Goal: Task Accomplishment & Management: Use online tool/utility

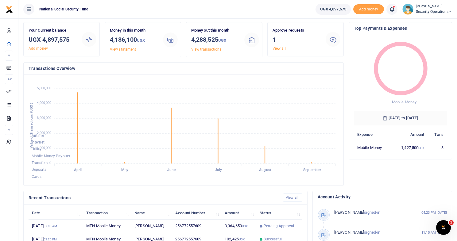
scroll to position [15, 0]
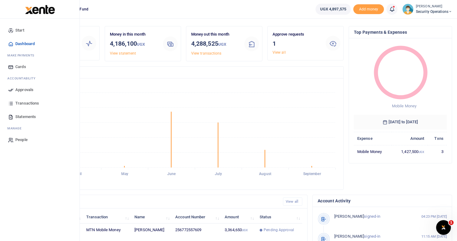
click at [21, 89] on span "Approvals" at bounding box center [24, 90] width 18 height 6
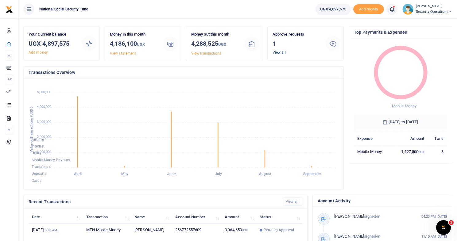
click at [280, 52] on link "View all" at bounding box center [278, 52] width 13 height 4
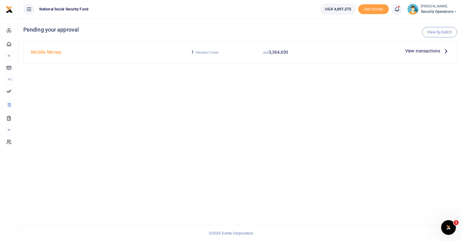
click at [206, 54] on label "1 TRANSACTIONS" at bounding box center [204, 52] width 27 height 6
click at [205, 51] on small "TRANSACTIONS" at bounding box center [206, 52] width 23 height 3
click at [421, 51] on span "View transactions" at bounding box center [422, 51] width 35 height 7
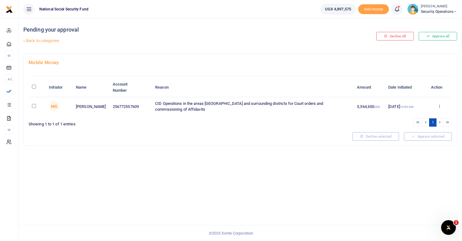
click at [34, 107] on input "checkbox" at bounding box center [34, 106] width 4 height 4
checkbox input "true"
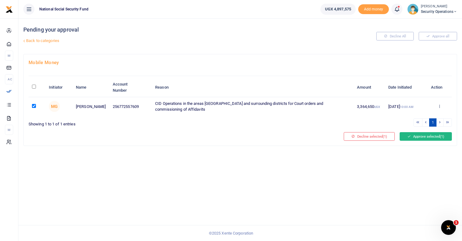
click at [413, 138] on button "Approve selected (1)" at bounding box center [425, 136] width 52 height 9
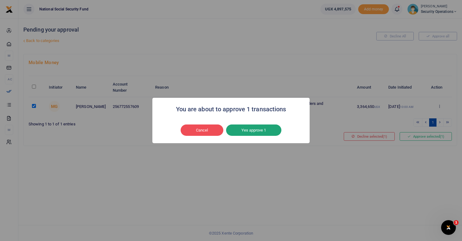
click at [262, 132] on button "Yes approve 1" at bounding box center [253, 131] width 55 height 12
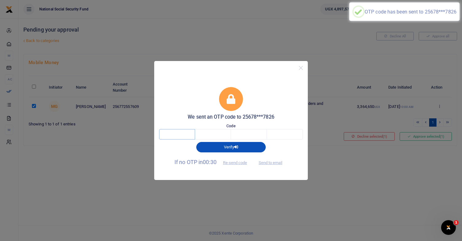
click at [188, 134] on input "text" at bounding box center [177, 134] width 36 height 10
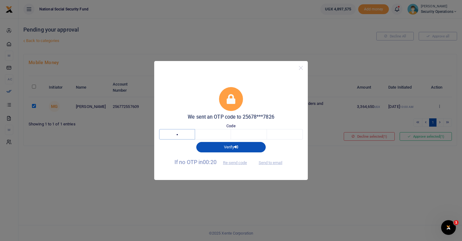
type input "1"
type input "7"
type input "3"
type input "8"
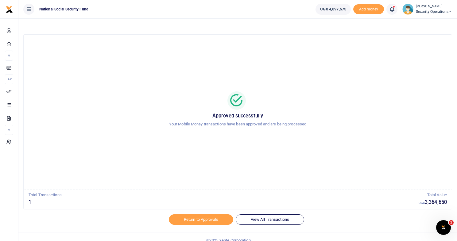
click at [449, 10] on icon at bounding box center [450, 12] width 4 height 4
click at [440, 21] on link "Switch accounts" at bounding box center [429, 22] width 48 height 9
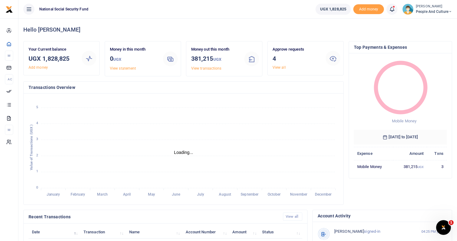
scroll to position [5, 5]
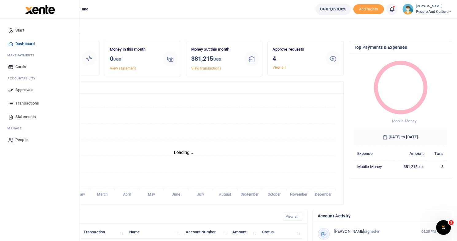
click at [21, 90] on span "Approvals" at bounding box center [24, 90] width 18 height 6
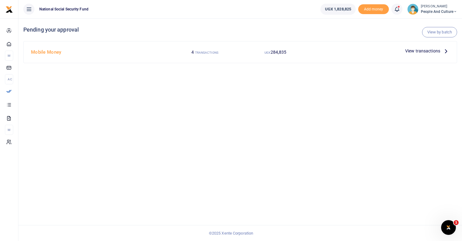
click at [411, 50] on span "View transactions" at bounding box center [422, 51] width 35 height 7
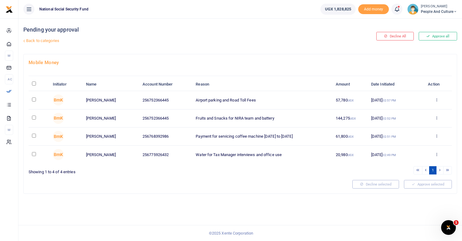
click at [37, 99] on td at bounding box center [39, 100] width 21 height 18
click at [34, 99] on input "checkbox" at bounding box center [34, 100] width 4 height 4
checkbox input "true"
click at [35, 118] on input "checkbox" at bounding box center [34, 118] width 4 height 4
checkbox input "true"
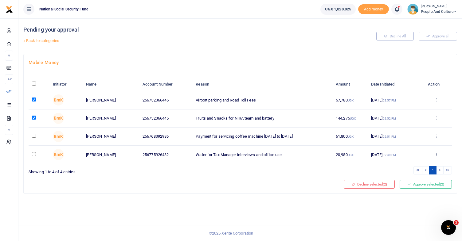
click at [34, 135] on input "checkbox" at bounding box center [34, 136] width 4 height 4
checkbox input "true"
click at [35, 154] on input "checkbox" at bounding box center [34, 154] width 4 height 4
checkbox input "true"
click at [409, 185] on icon at bounding box center [408, 184] width 3 height 4
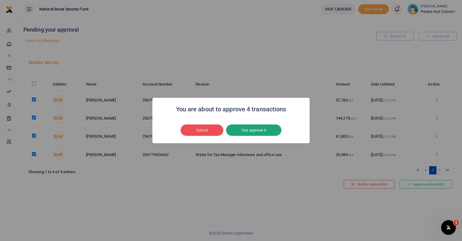
click at [260, 130] on button "Yes approve 4" at bounding box center [253, 131] width 55 height 12
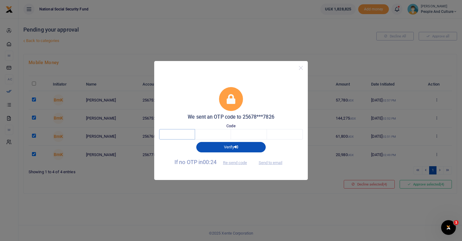
click at [176, 133] on input "text" at bounding box center [177, 134] width 36 height 10
type input "6"
type input "8"
type input "2"
type input "0"
